Goal: Information Seeking & Learning: Learn about a topic

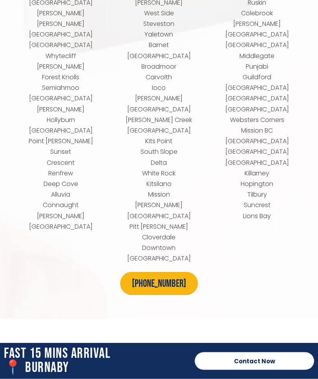
scroll to position [3615, 0]
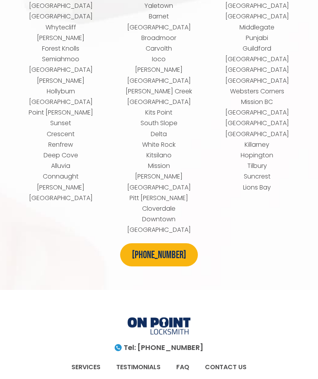
click at [239, 358] on link "CONTACT US" at bounding box center [225, 367] width 57 height 18
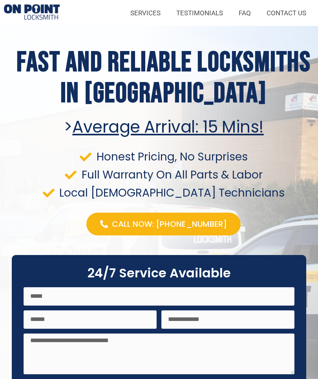
click at [243, 16] on link "FAQ" at bounding box center [245, 13] width 28 height 18
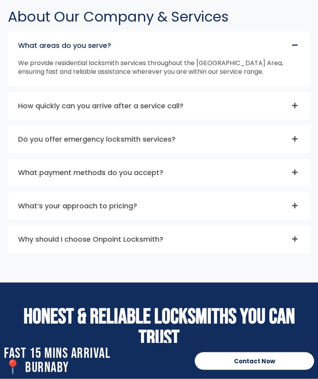
scroll to position [2517, 0]
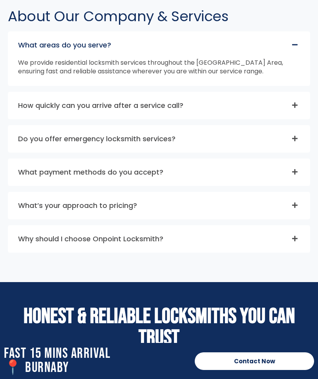
click at [300, 242] on div "Why should I choose Onpoint Locksmith?" at bounding box center [158, 239] width 301 height 27
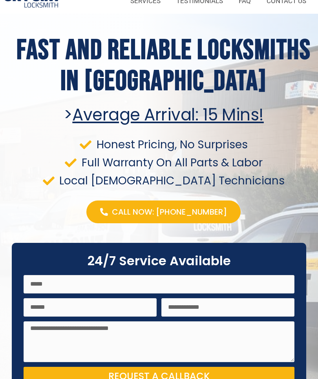
scroll to position [0, 0]
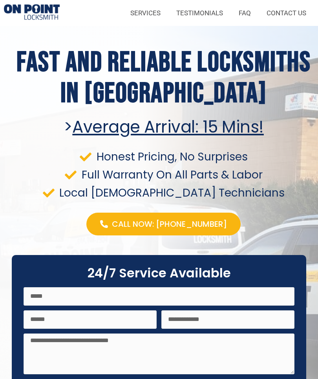
click at [152, 15] on link "SERVICES" at bounding box center [145, 13] width 46 height 18
click at [152, 18] on link "SERVICES" at bounding box center [145, 13] width 46 height 18
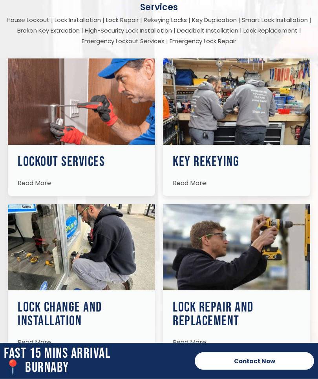
scroll to position [1191, 0]
click at [62, 300] on h3 "Lock Change and Installation" at bounding box center [81, 313] width 127 height 27
click at [40, 338] on span "Read More" at bounding box center [34, 342] width 33 height 9
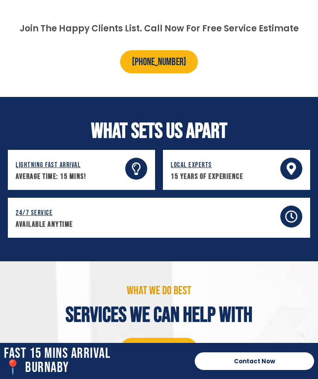
scroll to position [817, 0]
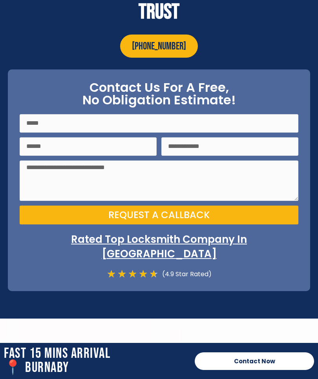
scroll to position [2910, 0]
